Goal: Information Seeking & Learning: Learn about a topic

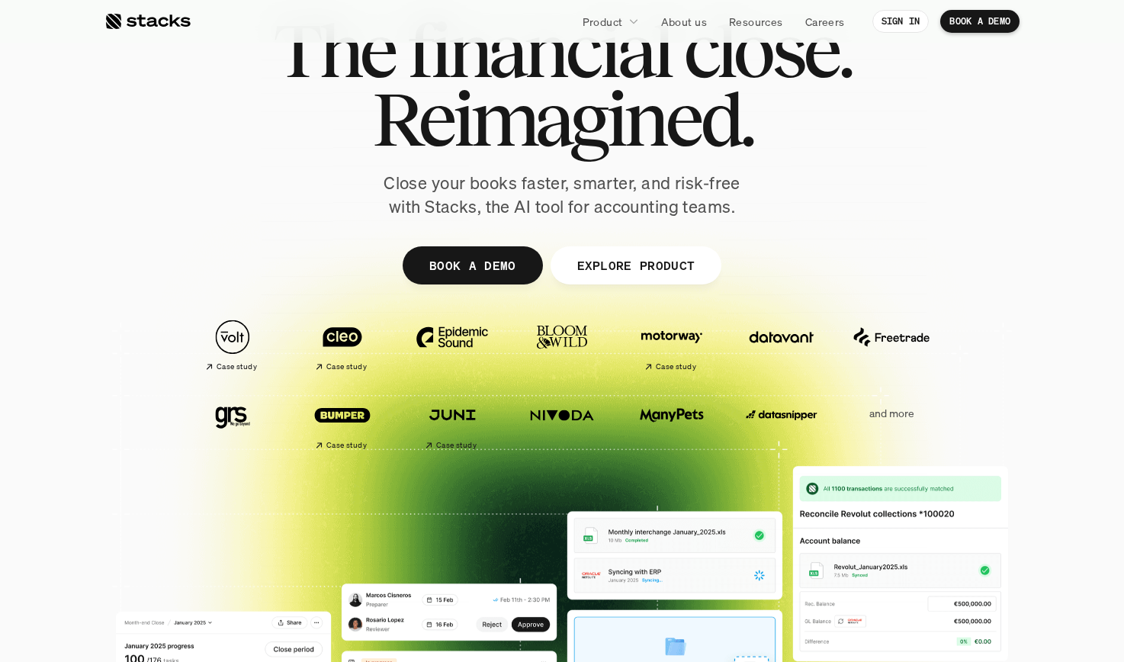
scroll to position [108, 0]
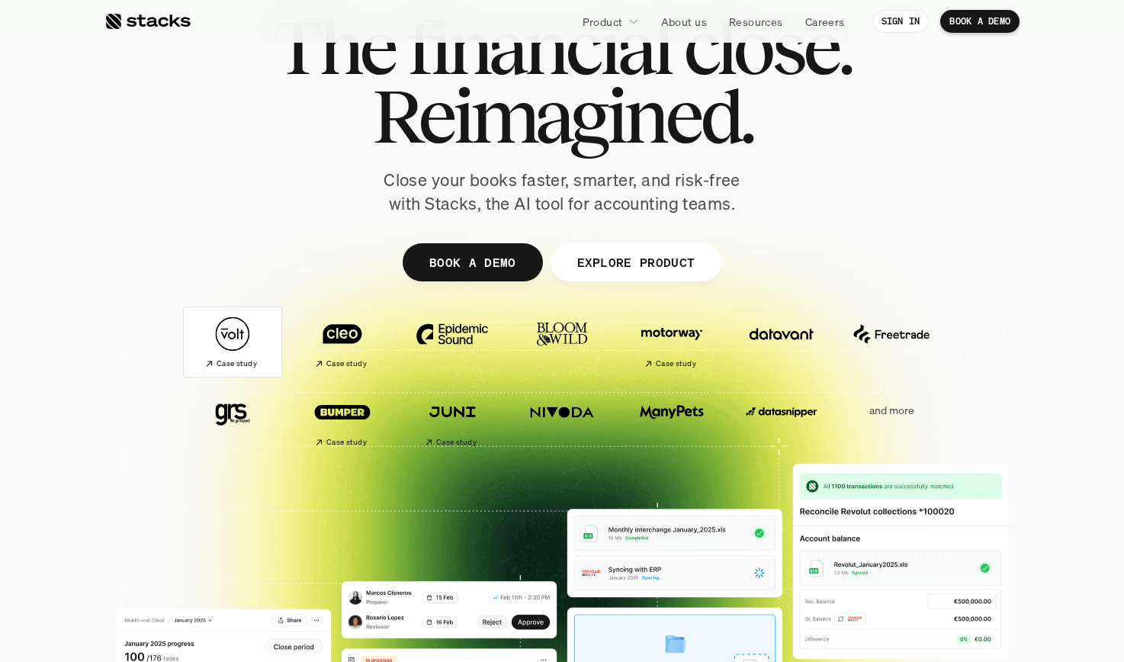
click at [229, 351] on img at bounding box center [232, 334] width 85 height 60
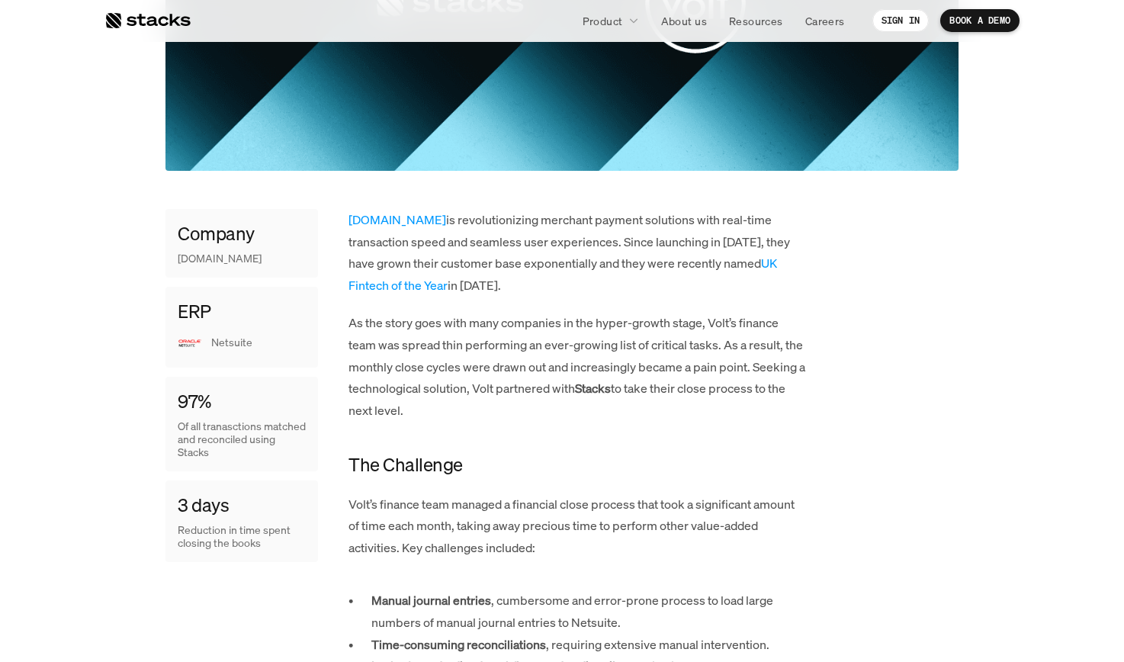
scroll to position [539, 0]
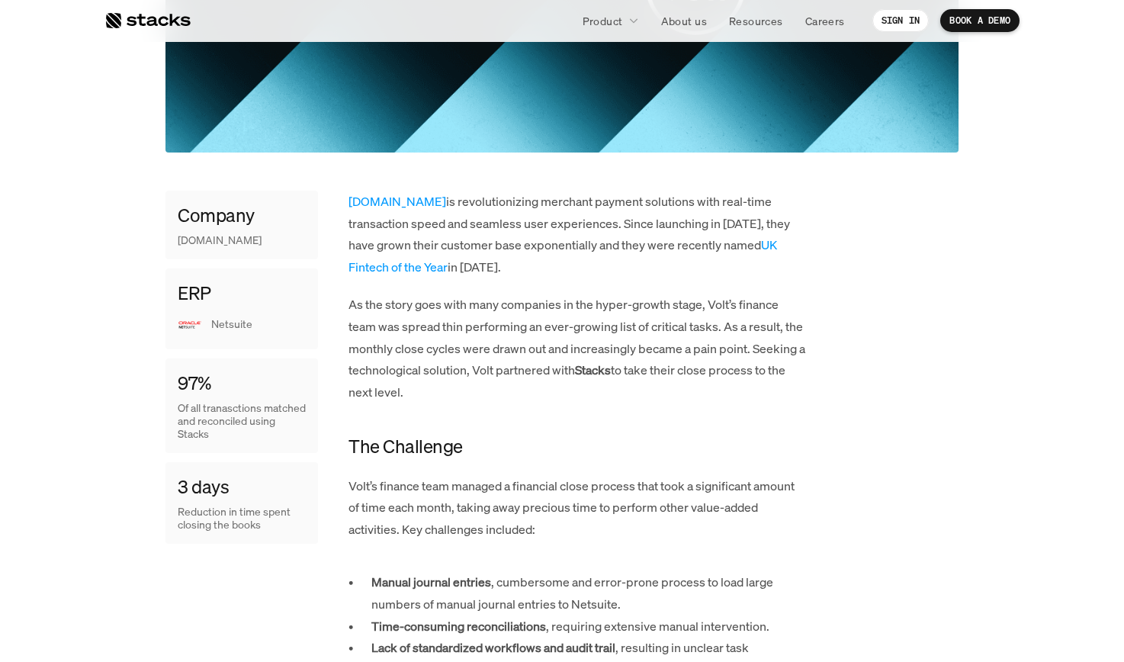
drag, startPoint x: 330, startPoint y: 306, endPoint x: 442, endPoint y: 403, distance: 147.6
click at [442, 403] on p "As the story goes with many companies in the hyper-growth stage, Volt’s finance…" at bounding box center [578, 349] width 458 height 110
drag, startPoint x: 422, startPoint y: 403, endPoint x: 337, endPoint y: 301, distance: 132.7
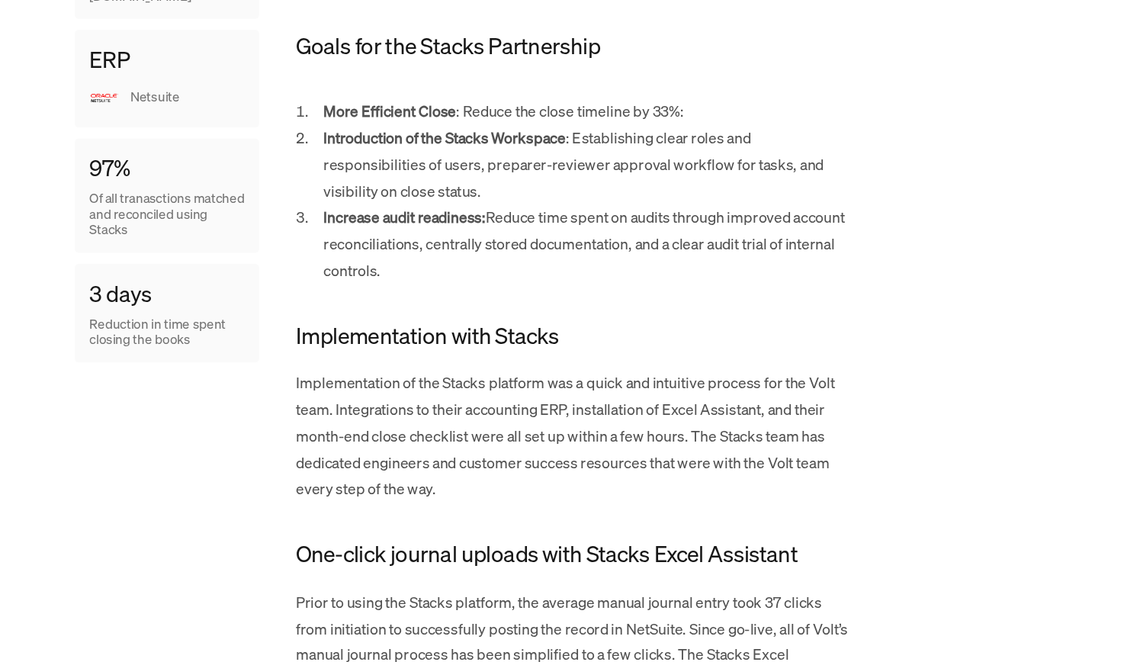
scroll to position [1216, 0]
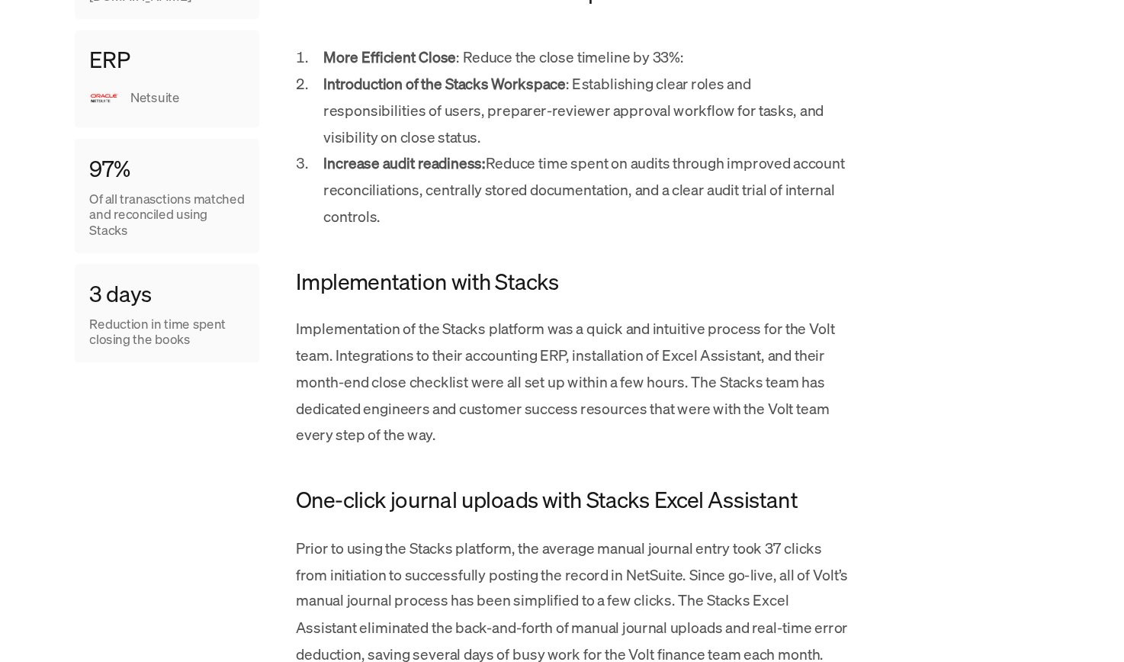
drag, startPoint x: 346, startPoint y: 390, endPoint x: 731, endPoint y: 374, distance: 384.8
click at [689, 411] on p "Implementation of the Stacks platform was a quick and intuitive process for the…" at bounding box center [578, 430] width 458 height 110
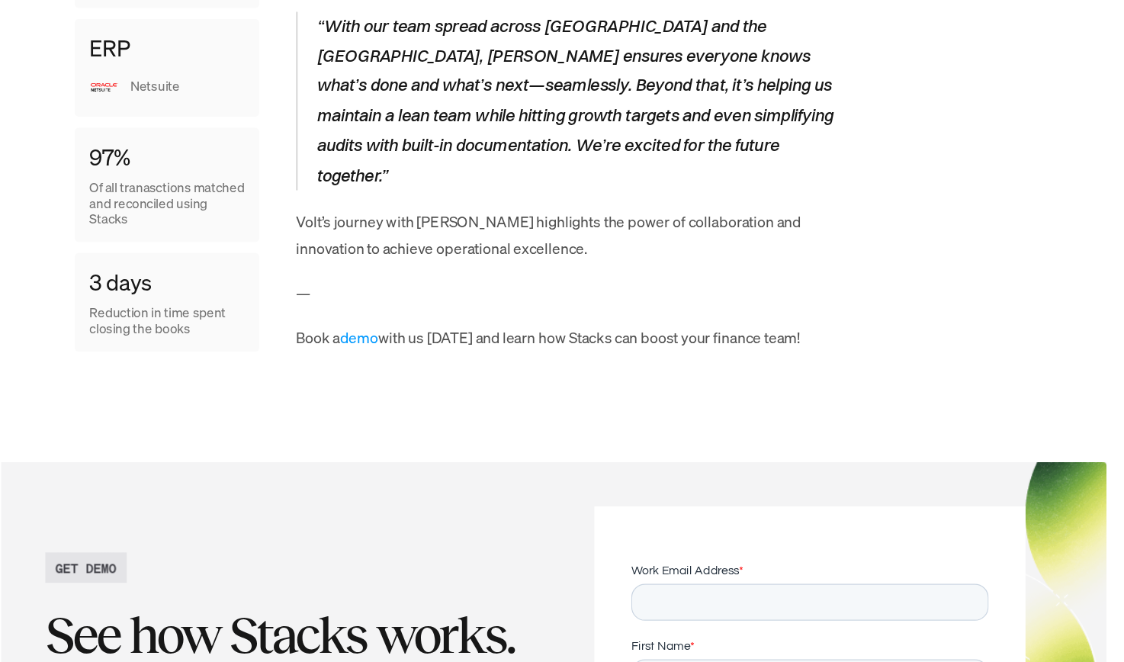
scroll to position [3265, 0]
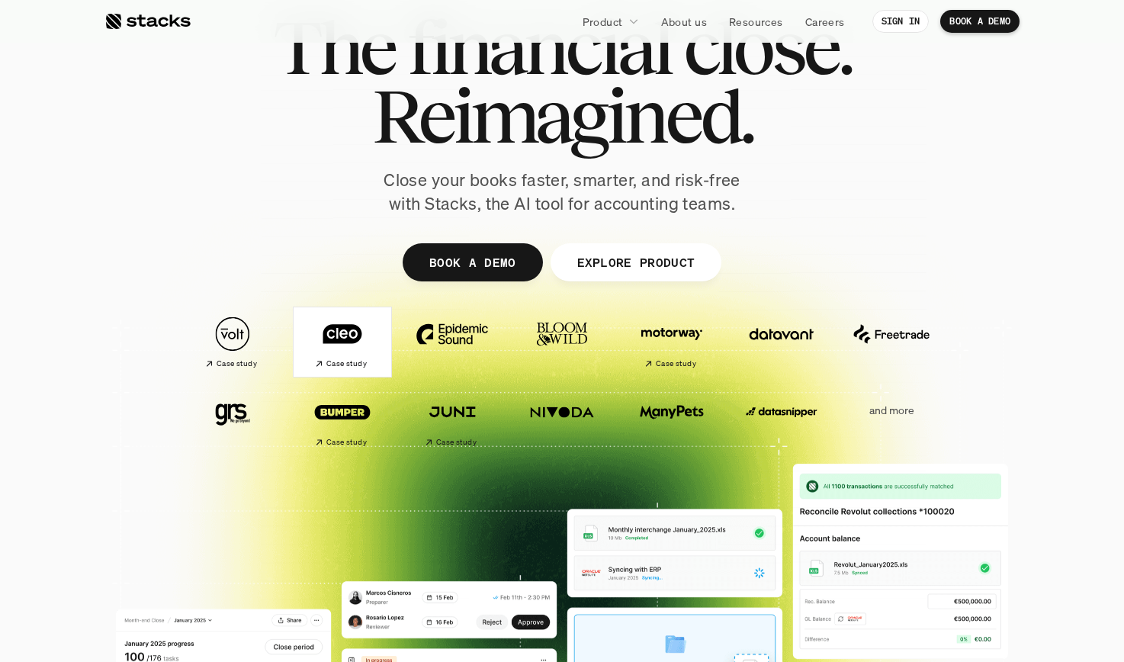
click at [340, 349] on img at bounding box center [342, 334] width 85 height 60
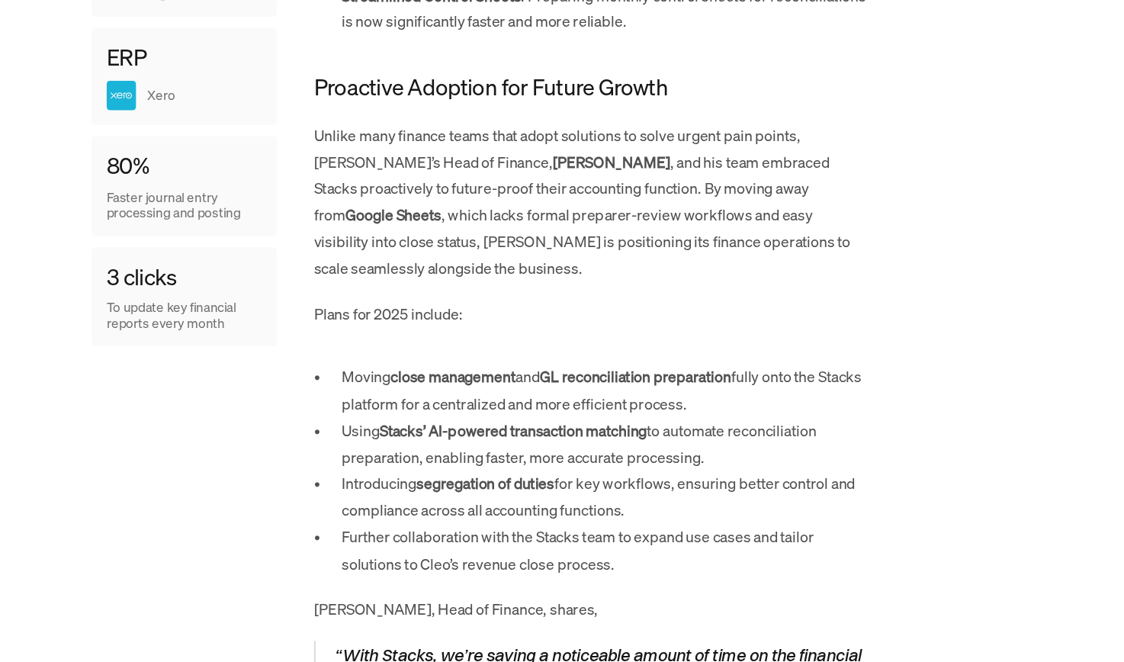
scroll to position [1218, 0]
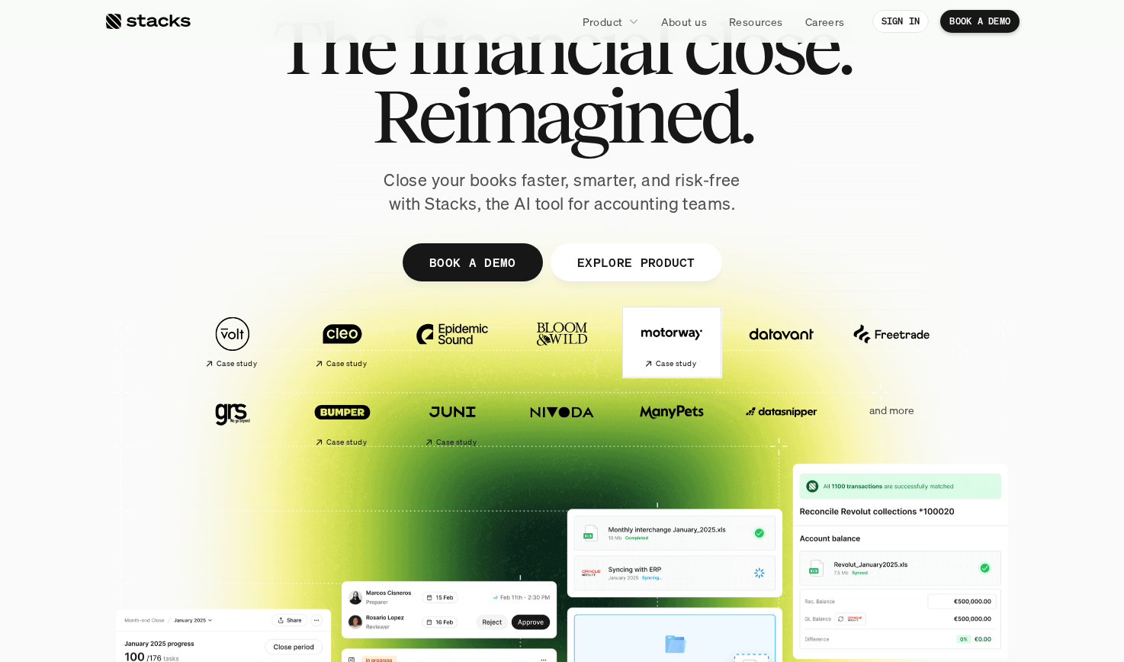
click at [683, 355] on img at bounding box center [671, 334] width 85 height 60
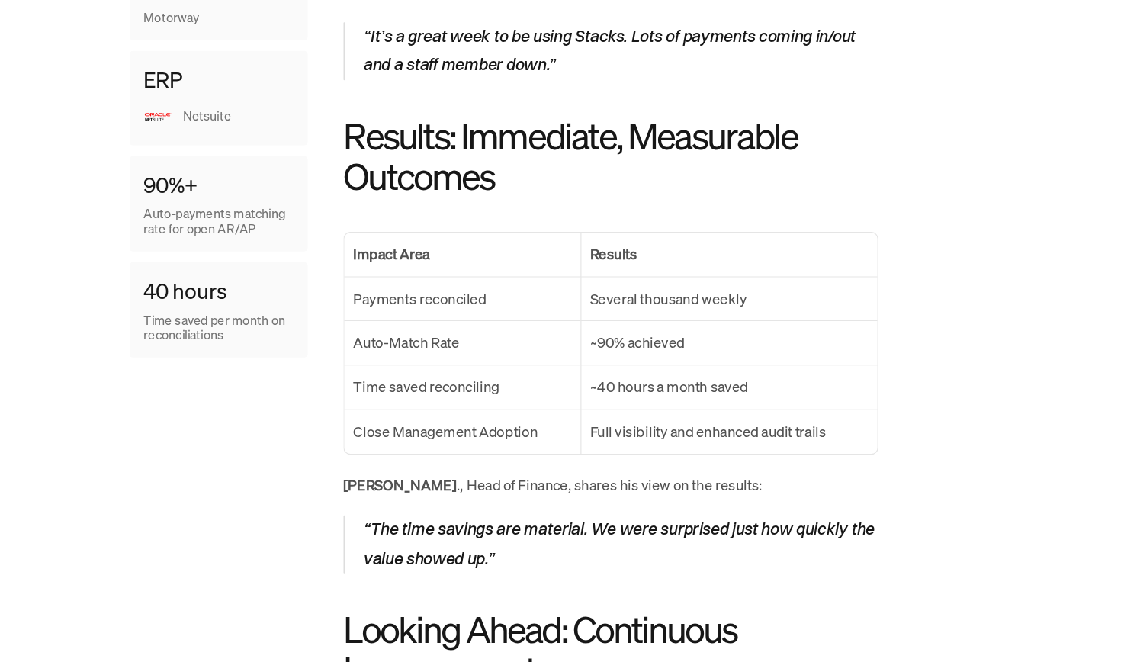
scroll to position [1446, 0]
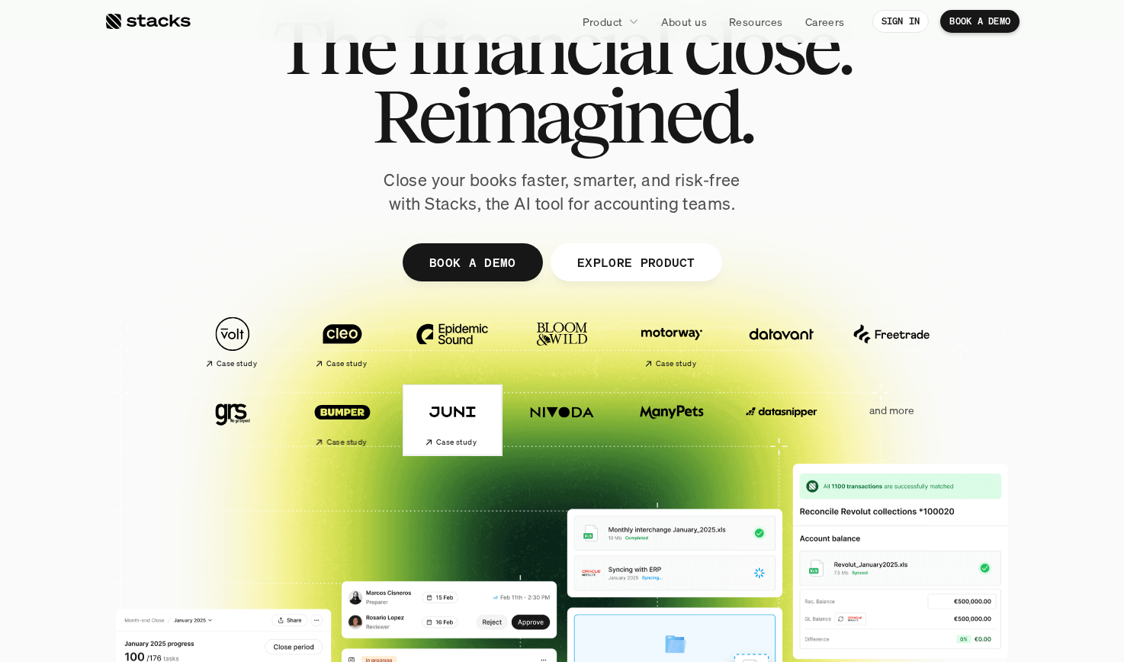
click at [449, 429] on img at bounding box center [452, 412] width 85 height 60
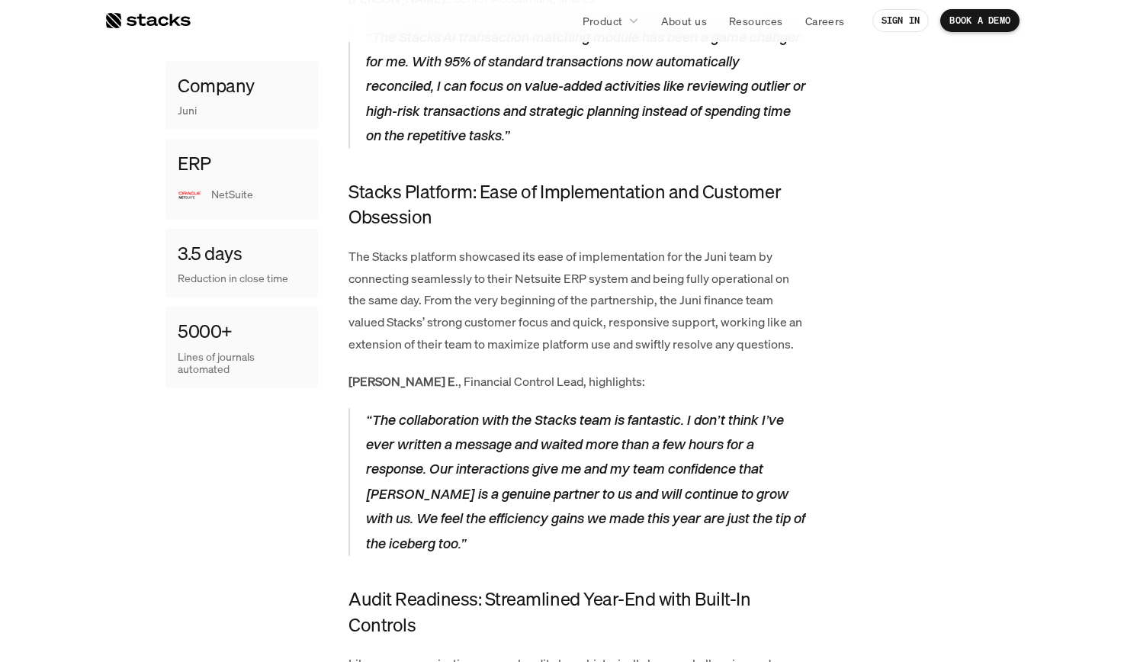
scroll to position [1391, 0]
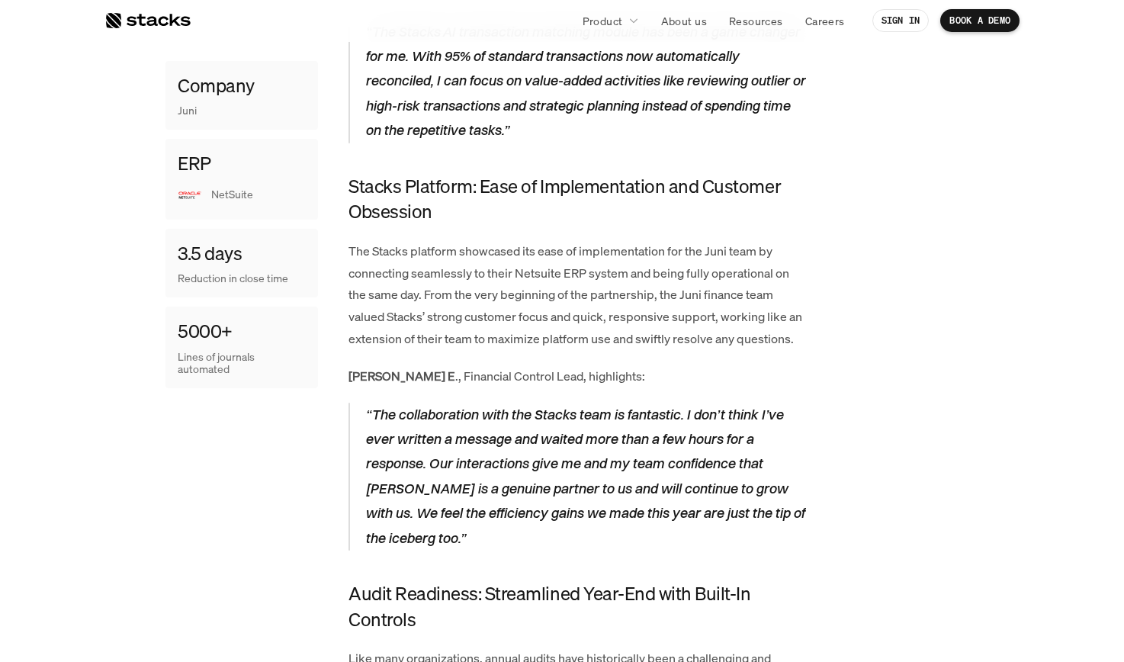
click at [511, 320] on p "The Stacks platform showcased its ease of implementation for the Juni team by c…" at bounding box center [578, 295] width 458 height 110
